Goal: Register for event/course

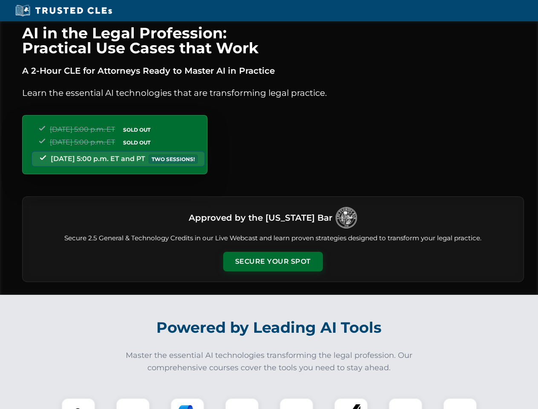
click at [273, 262] on button "Secure Your Spot" at bounding box center [273, 262] width 100 height 20
click at [78, 404] on img at bounding box center [78, 415] width 25 height 25
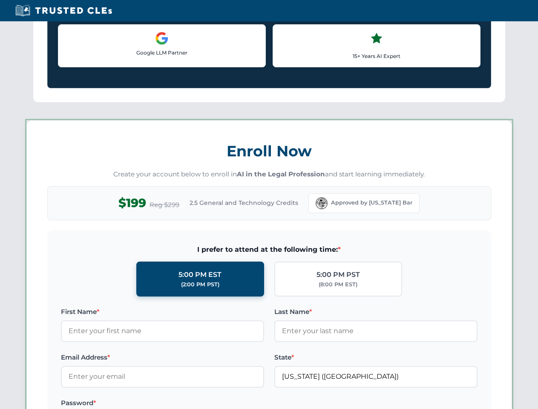
click at [187, 404] on label "Password *" at bounding box center [162, 403] width 203 height 10
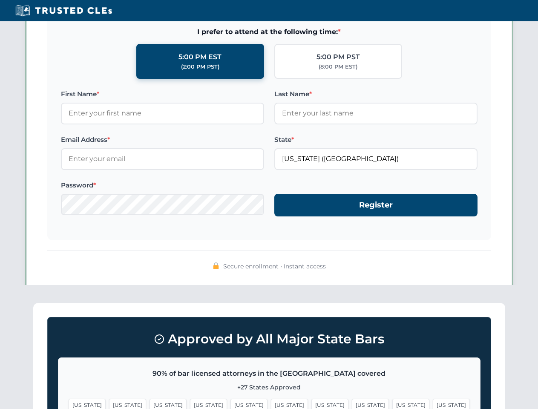
click at [392, 404] on span "[US_STATE]" at bounding box center [410, 405] width 37 height 12
